Goal: Transaction & Acquisition: Purchase product/service

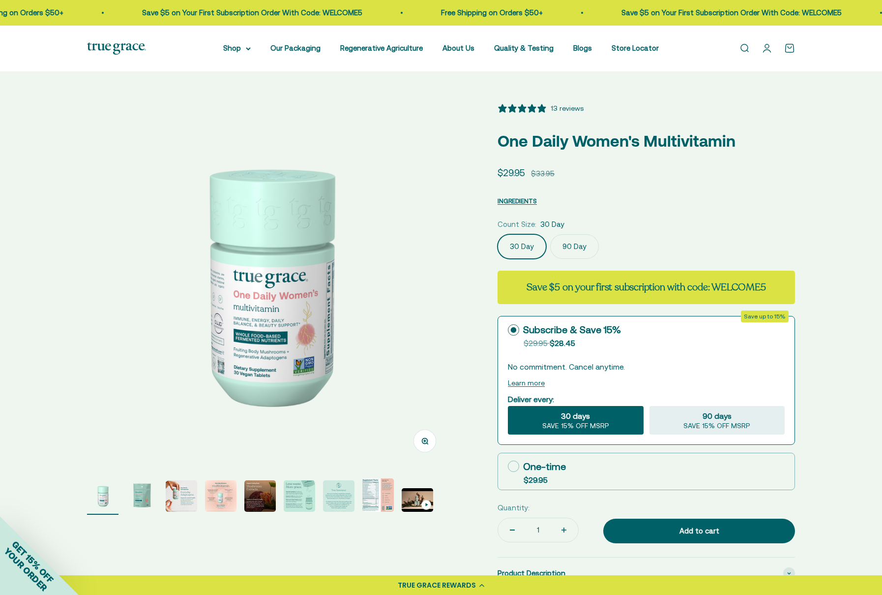
select select "3"
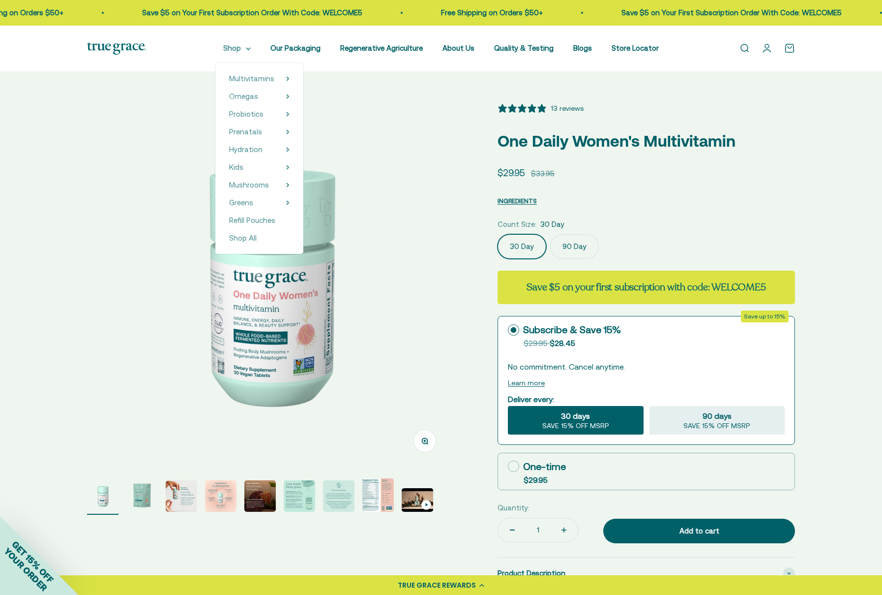
click at [238, 48] on summary "Shop" at bounding box center [237, 48] width 28 height 12
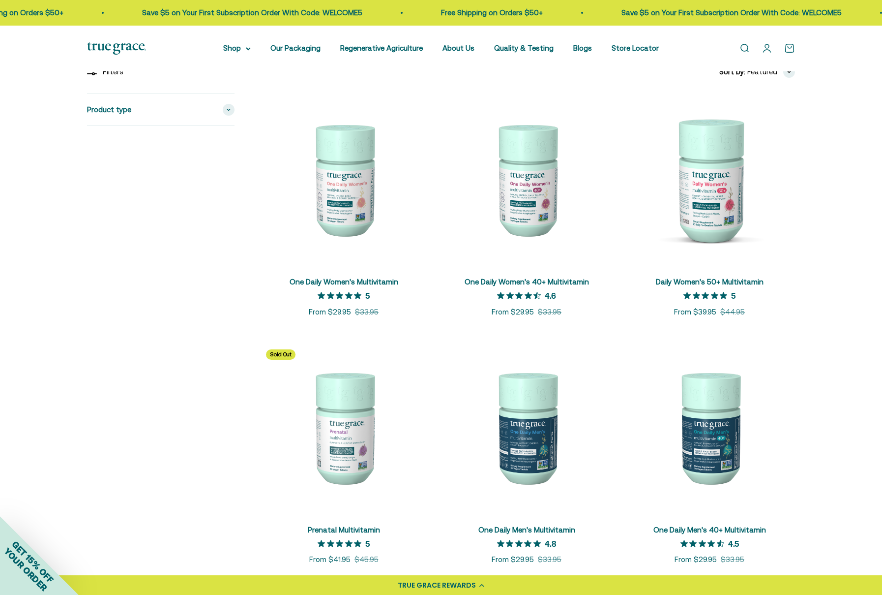
scroll to position [205, 0]
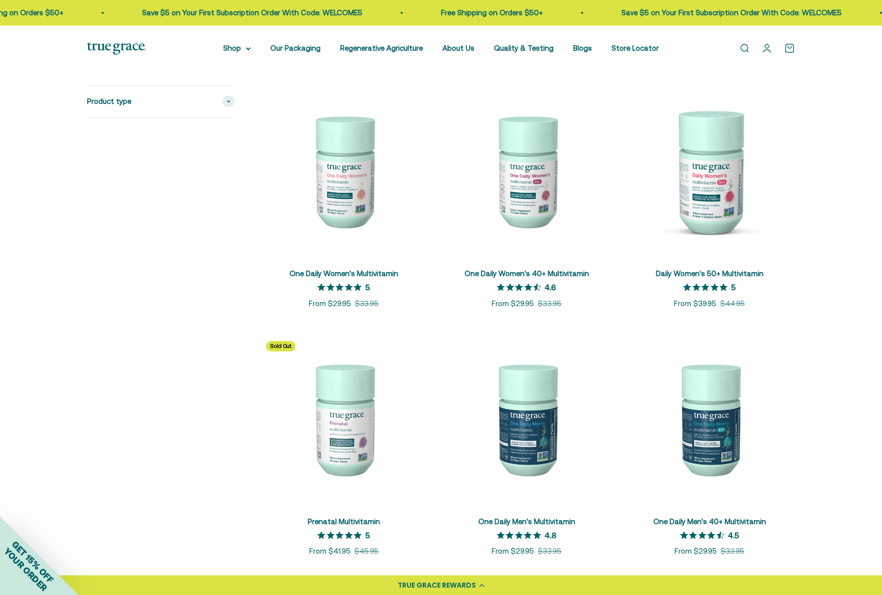
click at [511, 387] on img at bounding box center [526, 418] width 171 height 171
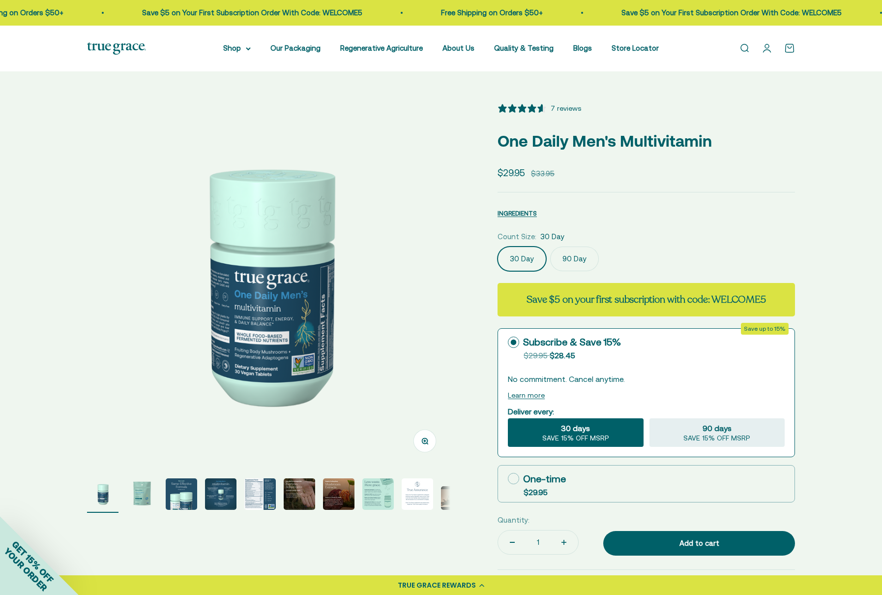
select select "3"
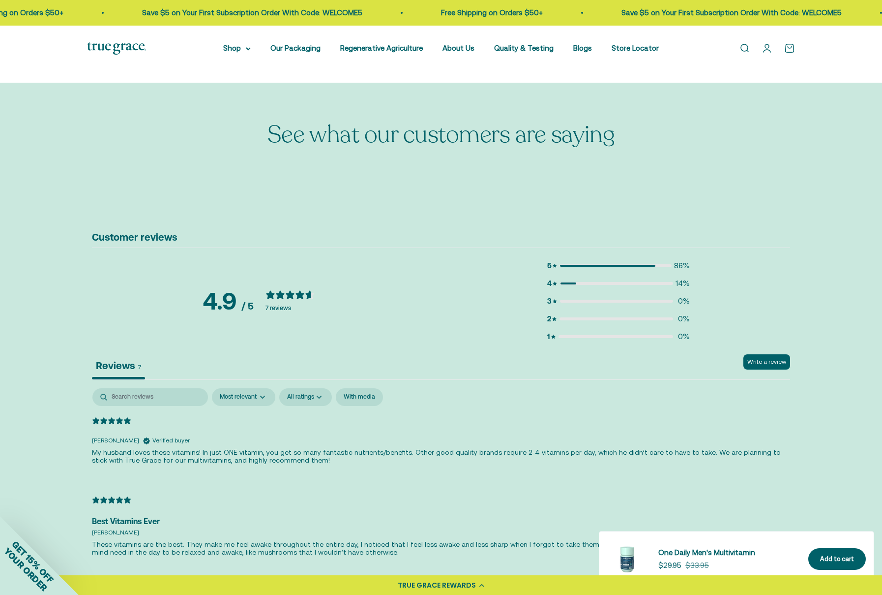
scroll to position [1796, 0]
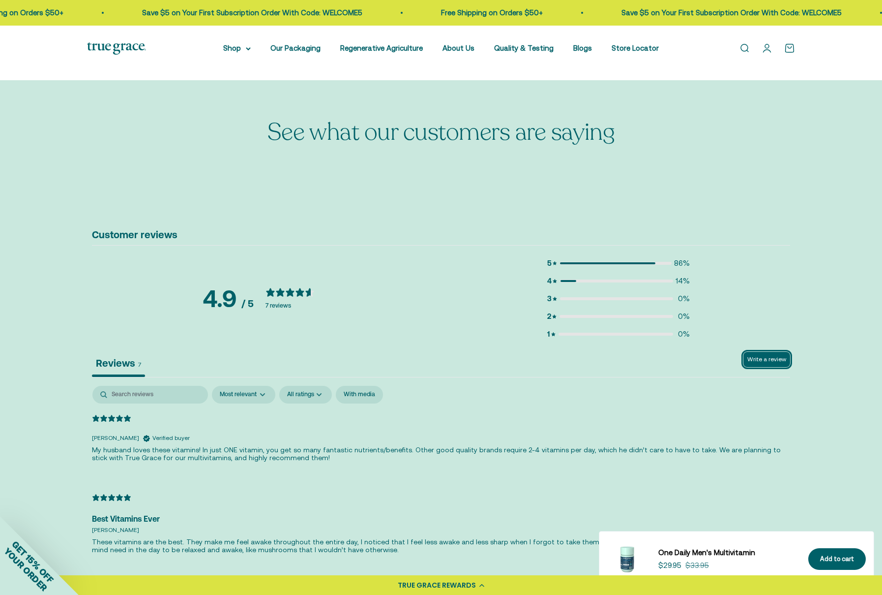
click at [776, 362] on button "Write a review" at bounding box center [767, 359] width 47 height 15
click at [761, 359] on button "Write a review" at bounding box center [767, 359] width 47 height 15
